Goal: Task Accomplishment & Management: Manage account settings

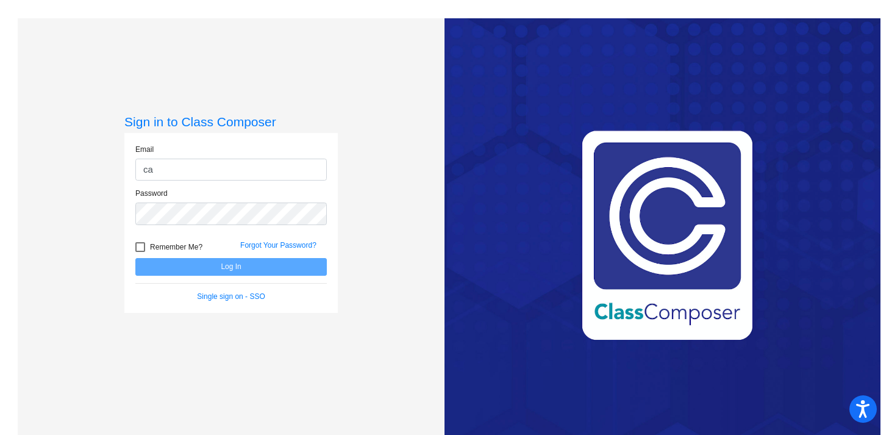
type input "[EMAIL_ADDRESS][DOMAIN_NAME]"
click at [232, 167] on input "[EMAIL_ADDRESS][DOMAIN_NAME]" at bounding box center [231, 170] width 192 height 23
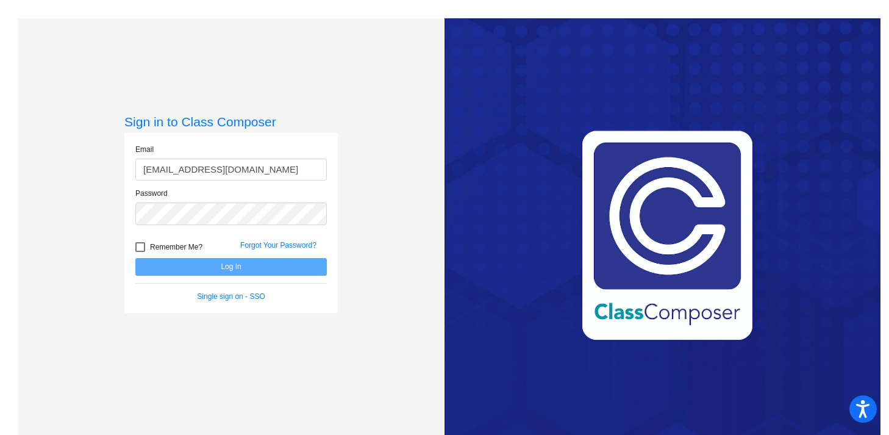
click at [232, 167] on input "[EMAIL_ADDRESS][DOMAIN_NAME]" at bounding box center [231, 170] width 192 height 23
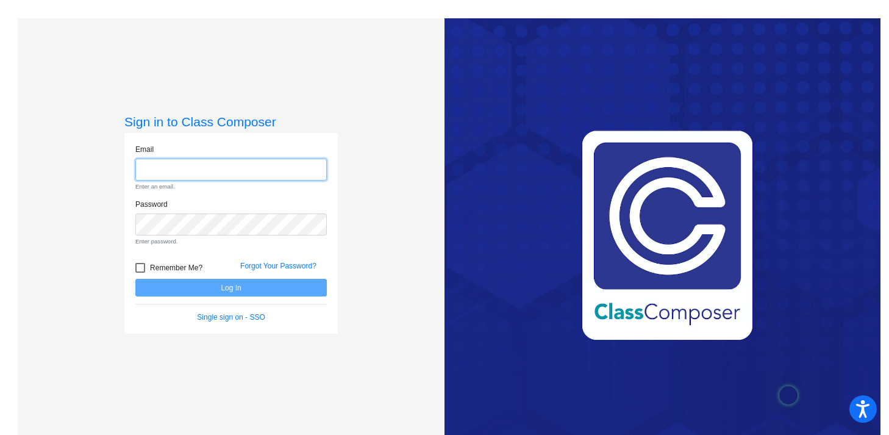
type input "[EMAIL_ADDRESS][PERSON_NAME][DOMAIN_NAME]"
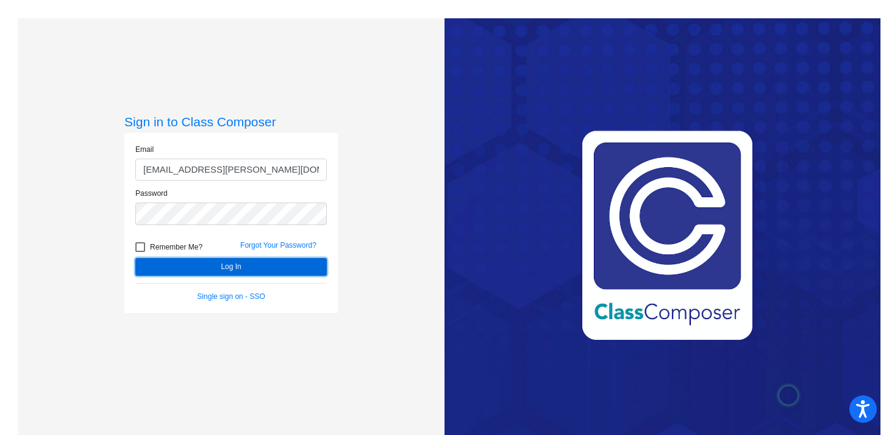
click at [291, 265] on button "Log In" at bounding box center [231, 267] width 192 height 18
